Goal: Task Accomplishment & Management: Manage account settings

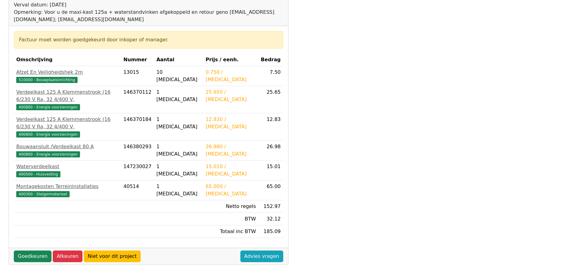
scroll to position [123, 0]
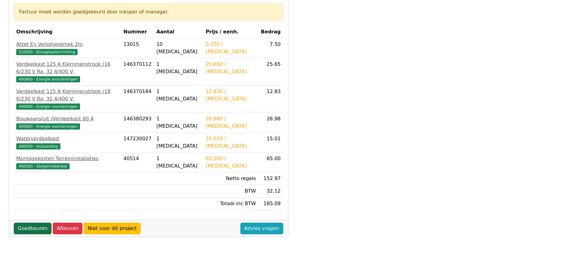
click at [28, 223] on link "Goedkeuren" at bounding box center [33, 229] width 38 height 12
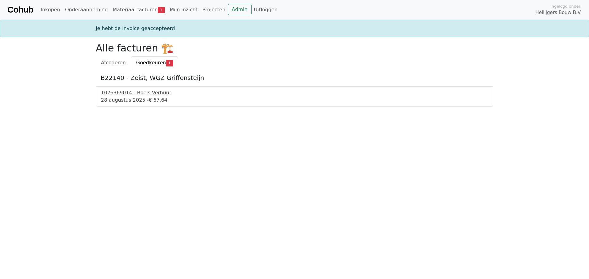
click at [132, 99] on div "28 augustus 2025 - € 67,64" at bounding box center [294, 100] width 387 height 7
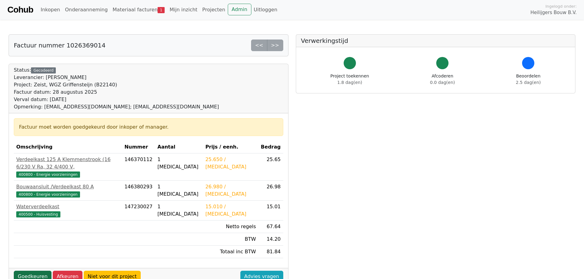
click at [24, 271] on link "Goedkeuren" at bounding box center [33, 277] width 38 height 12
